Goal: Task Accomplishment & Management: Complete application form

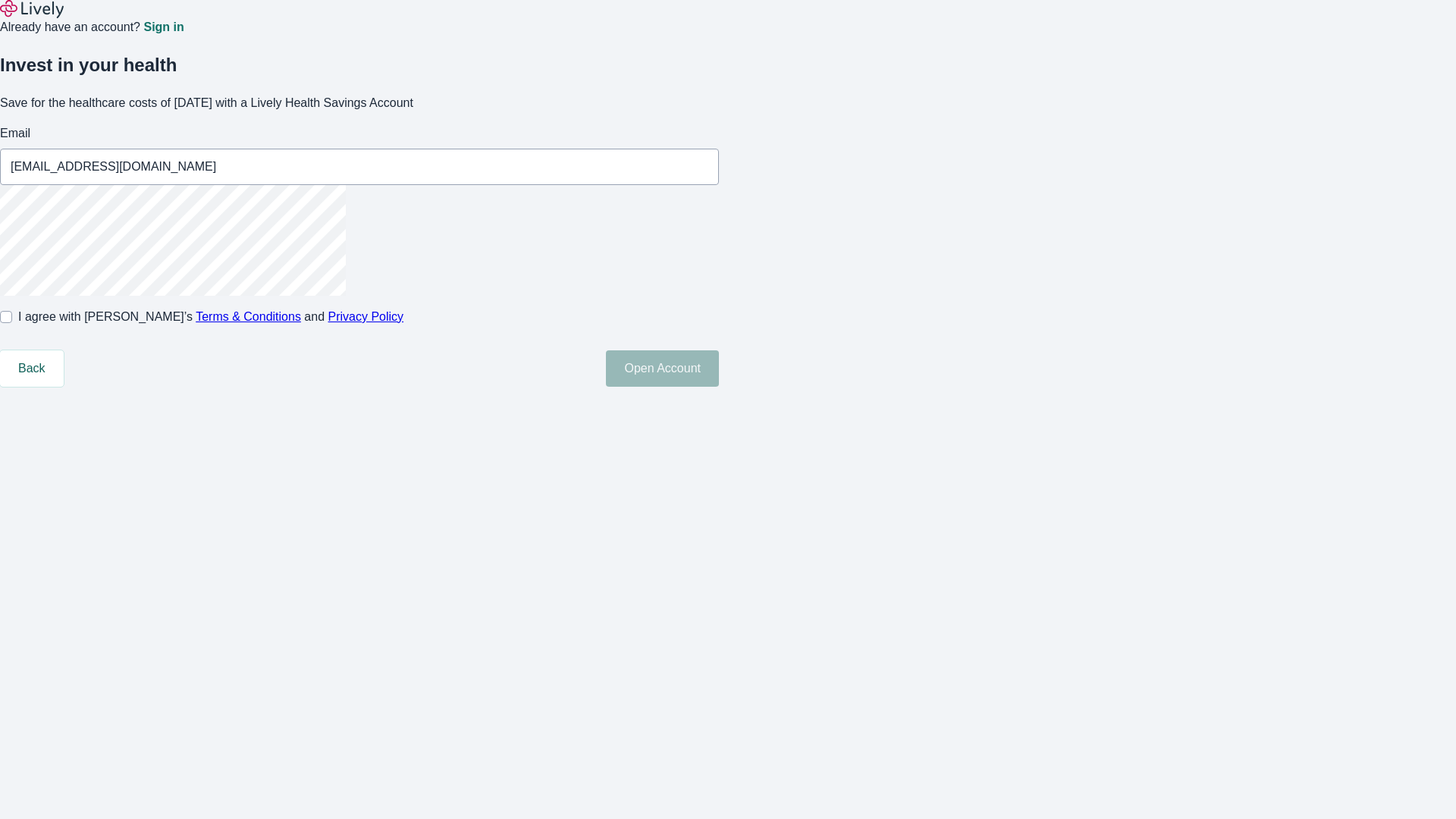
click at [12, 323] on input "I agree with Lively’s Terms & Conditions and Privacy Policy" at bounding box center [6, 317] width 12 height 12
checkbox input "true"
click at [719, 387] on button "Open Account" at bounding box center [662, 369] width 113 height 37
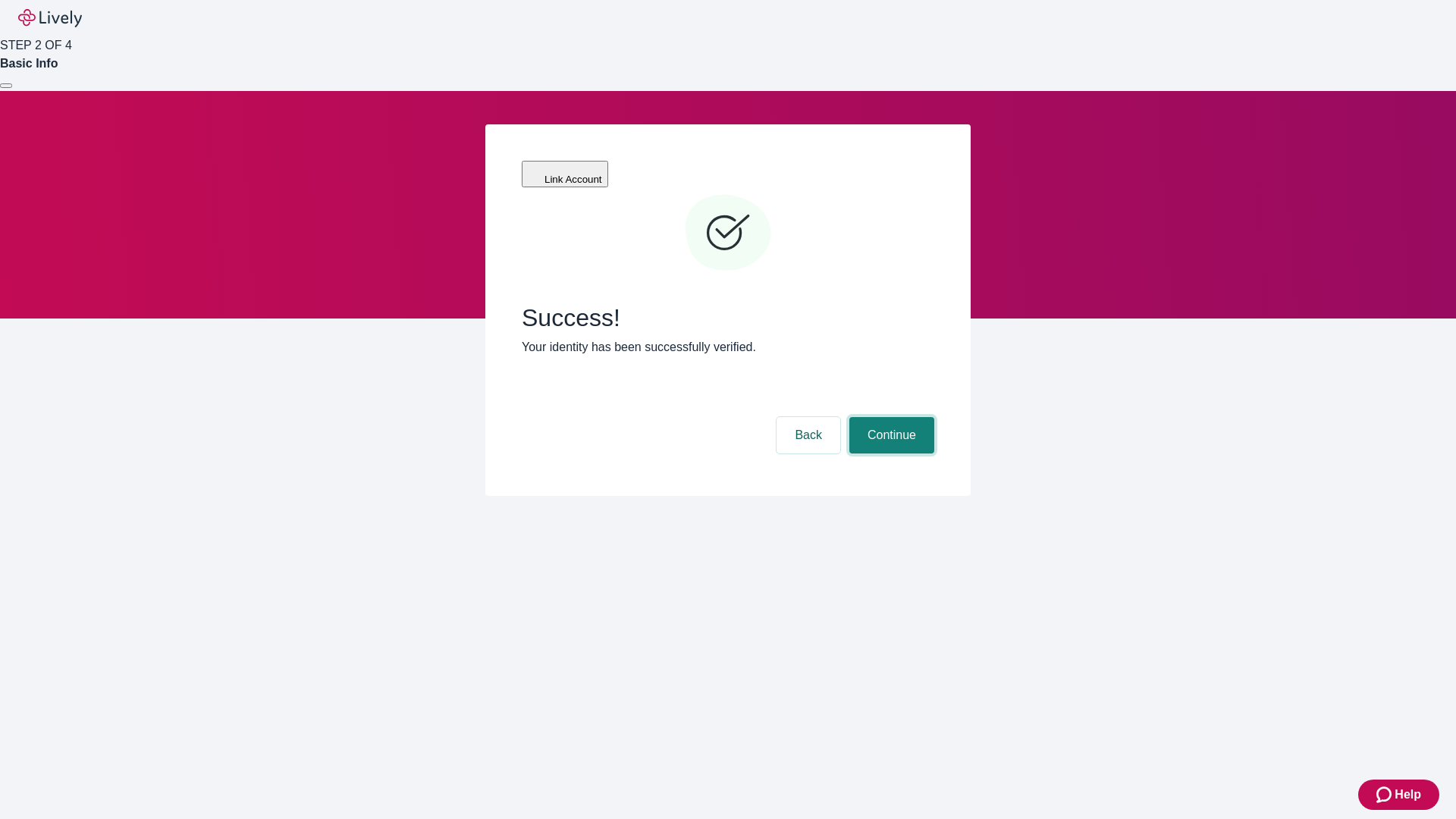
click at [889, 417] on button "Continue" at bounding box center [892, 435] width 85 height 37
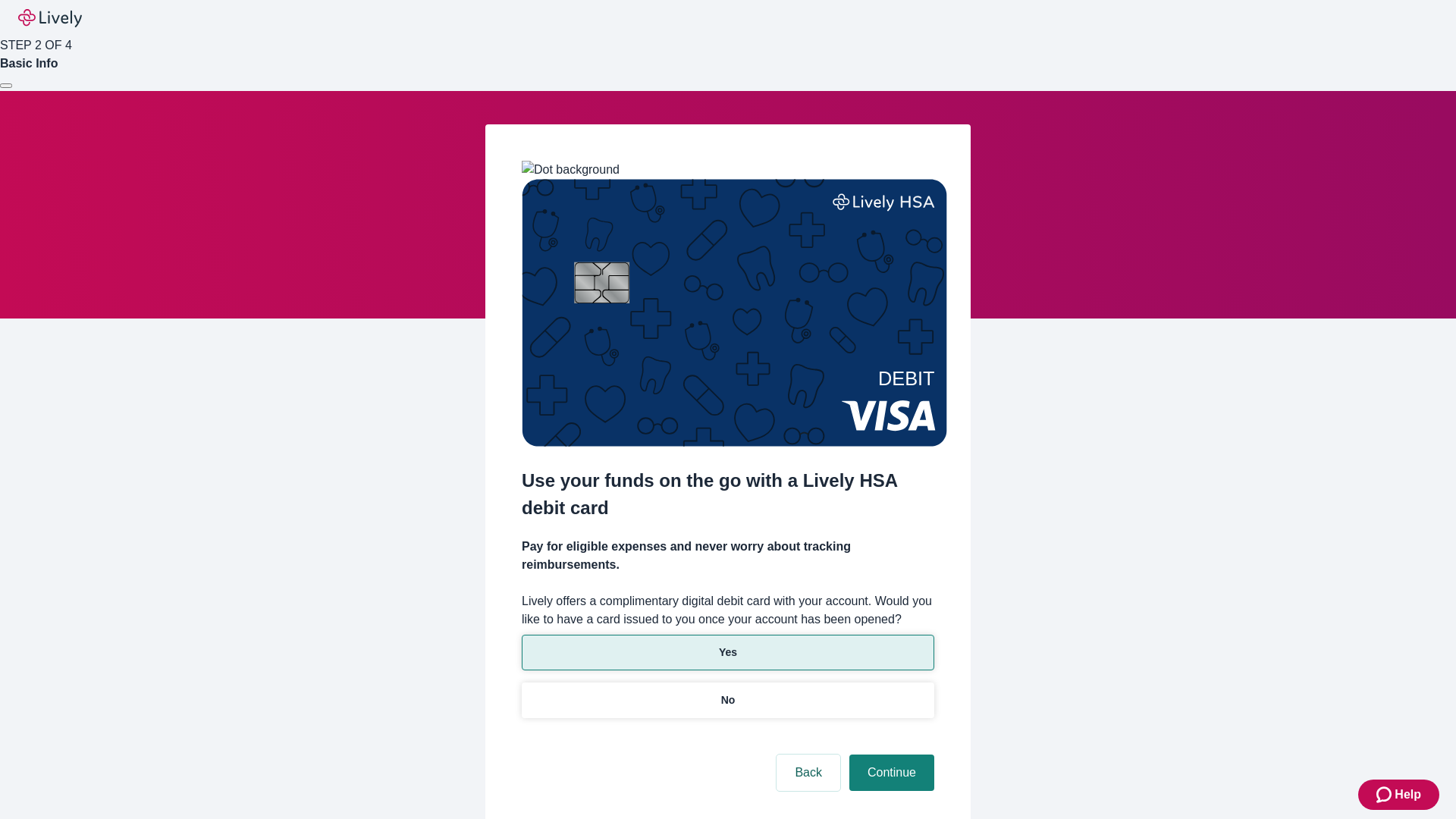
click at [727, 645] on p "Yes" at bounding box center [728, 652] width 18 height 16
click at [889, 755] on button "Continue" at bounding box center [892, 773] width 85 height 37
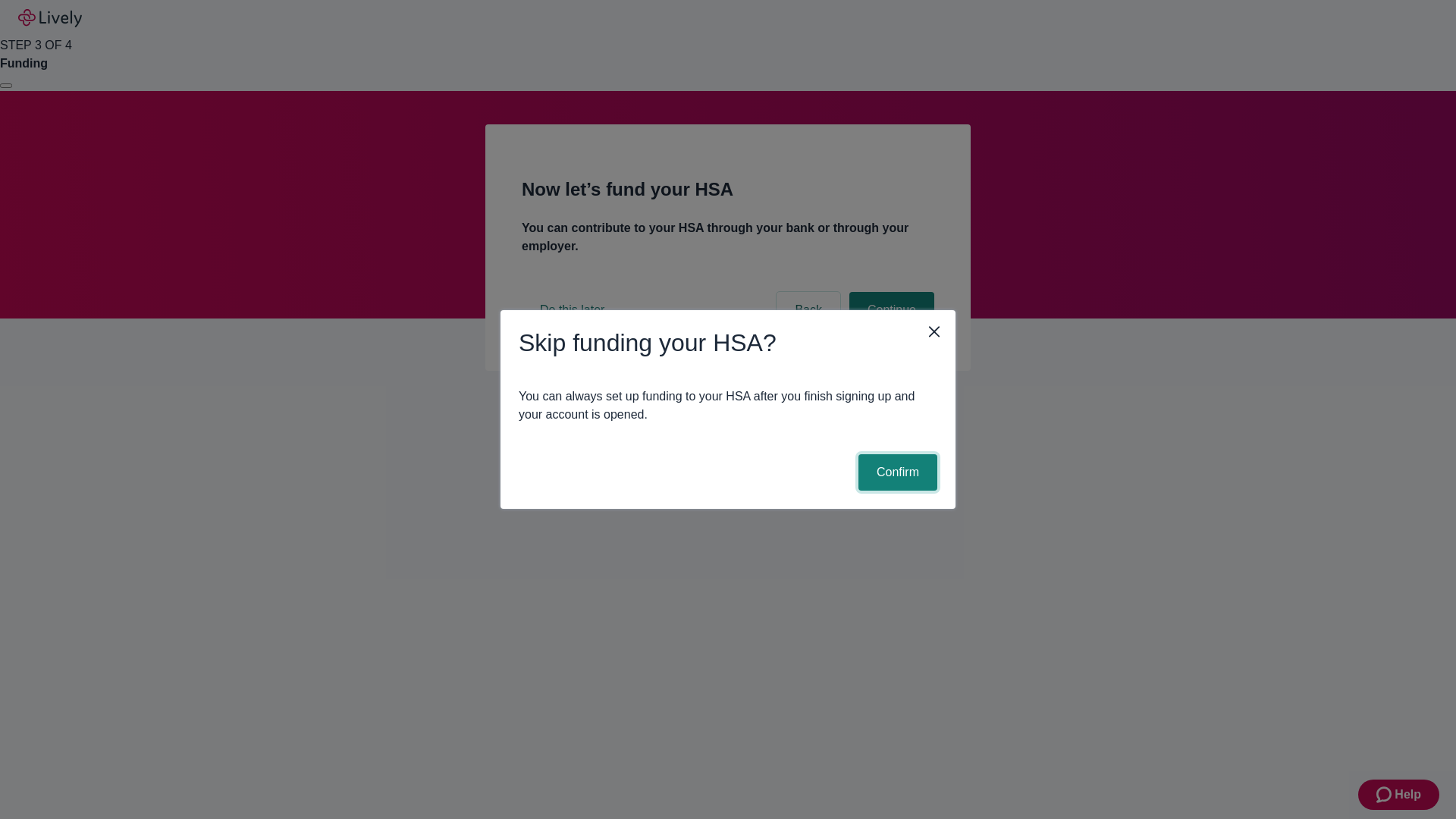
click at [895, 473] on button "Confirm" at bounding box center [897, 473] width 79 height 37
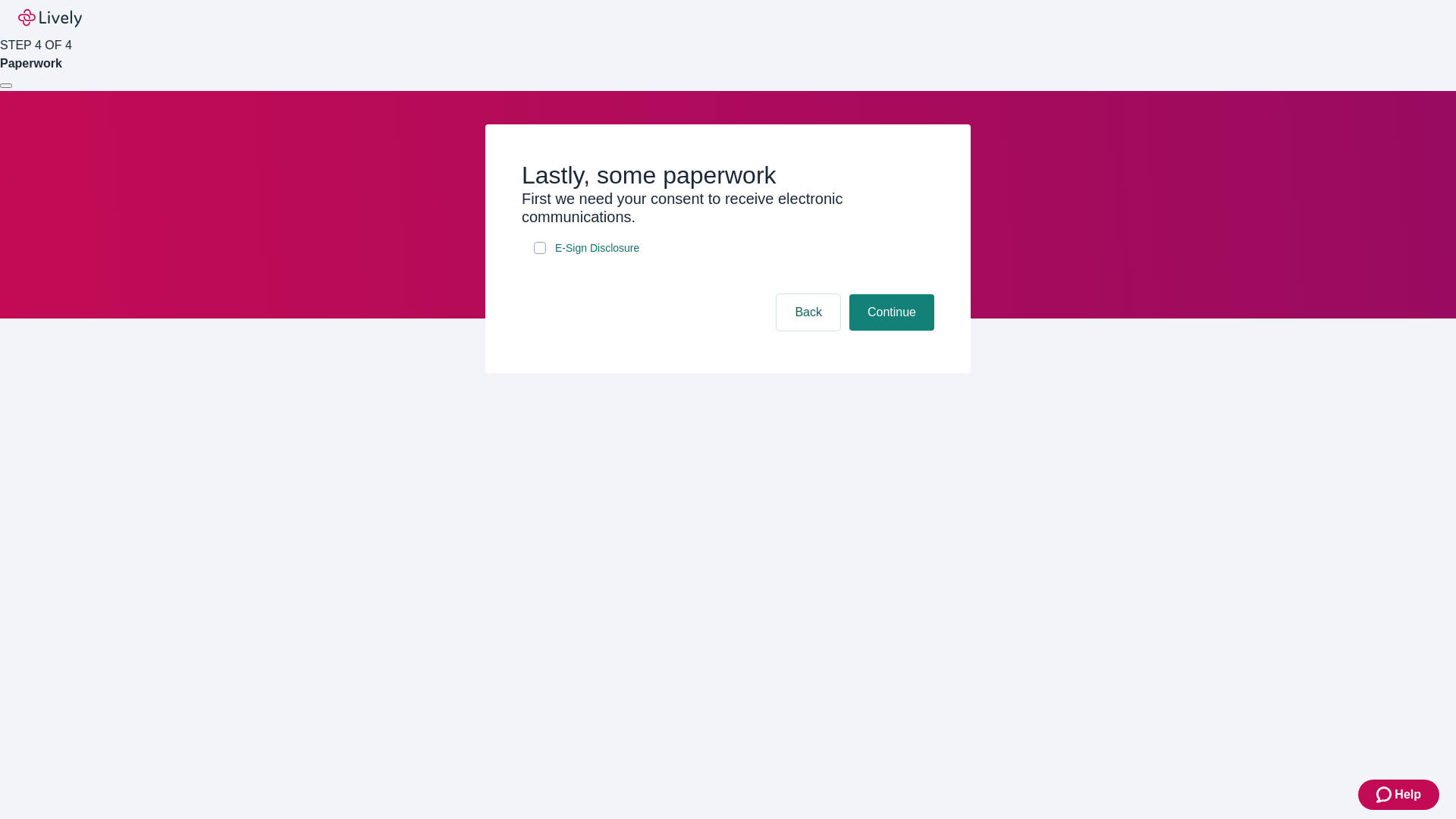
click at [540, 254] on input "E-Sign Disclosure" at bounding box center [540, 248] width 12 height 12
checkbox input "true"
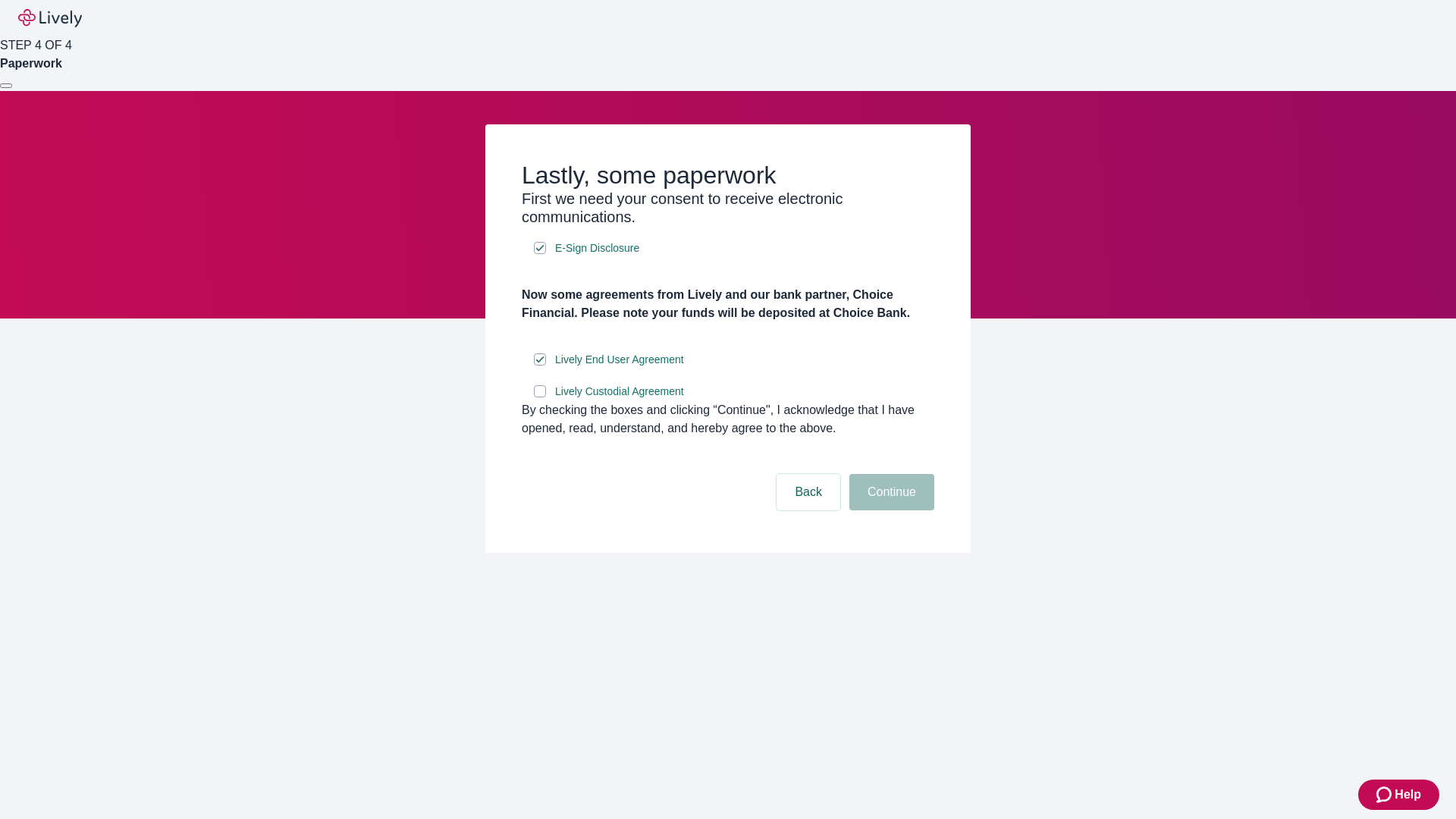
click at [540, 398] on input "Lively Custodial Agreement" at bounding box center [540, 392] width 12 height 12
checkbox input "true"
click at [889, 510] on button "Continue" at bounding box center [892, 492] width 85 height 37
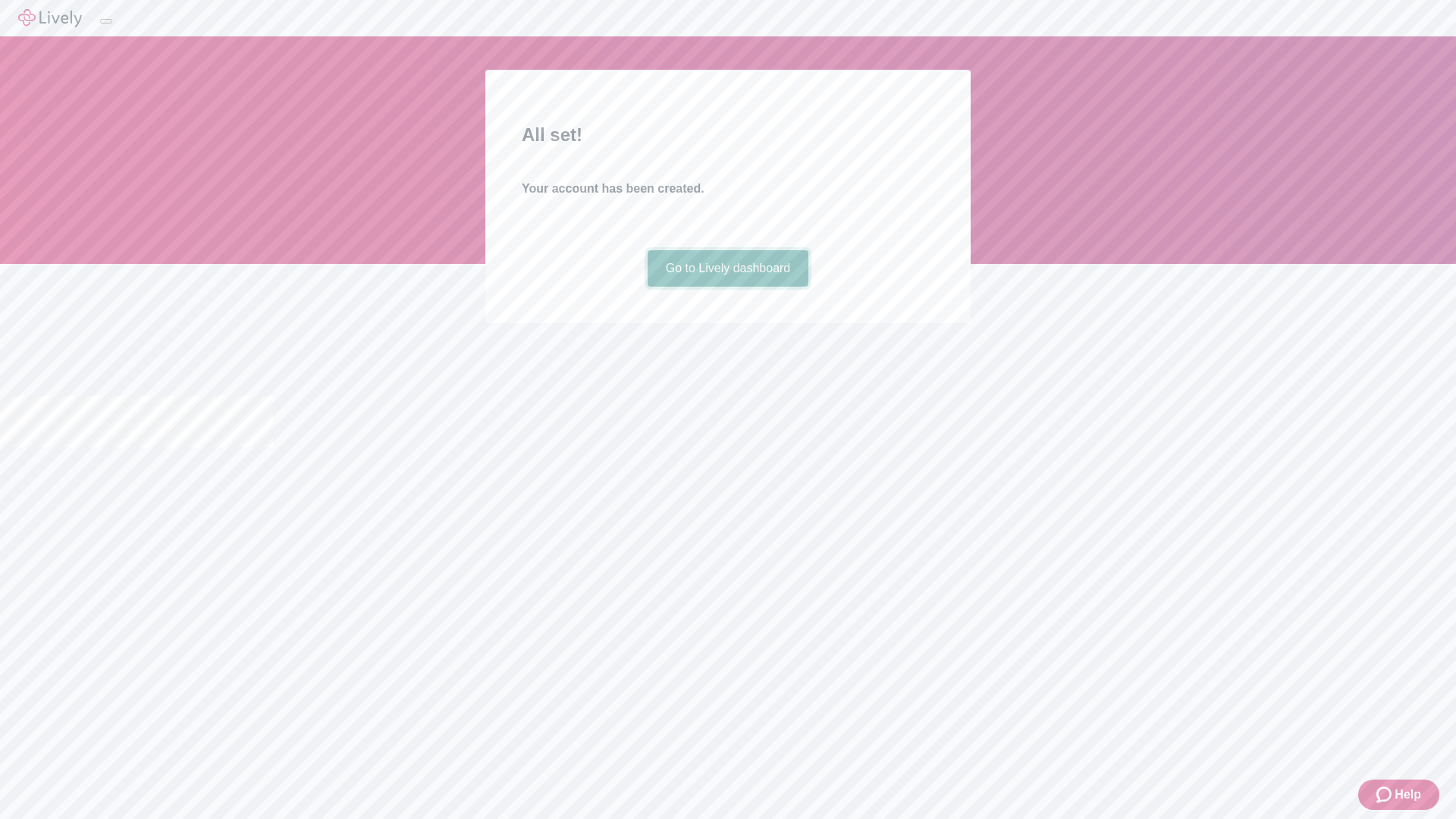
click at [727, 287] on link "Go to Lively dashboard" at bounding box center [728, 268] width 161 height 37
